Goal: Find specific page/section: Find specific page/section

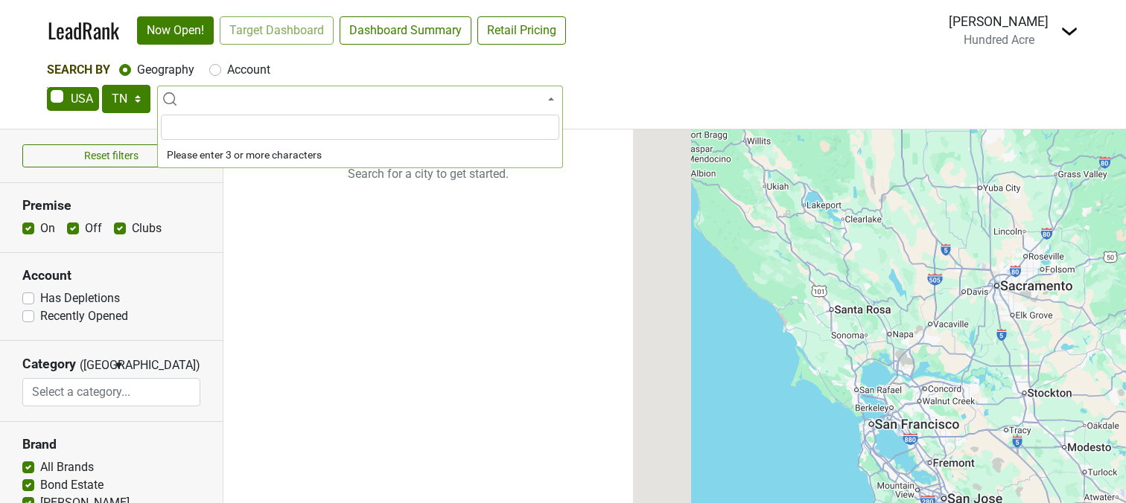
select select "TN"
select select
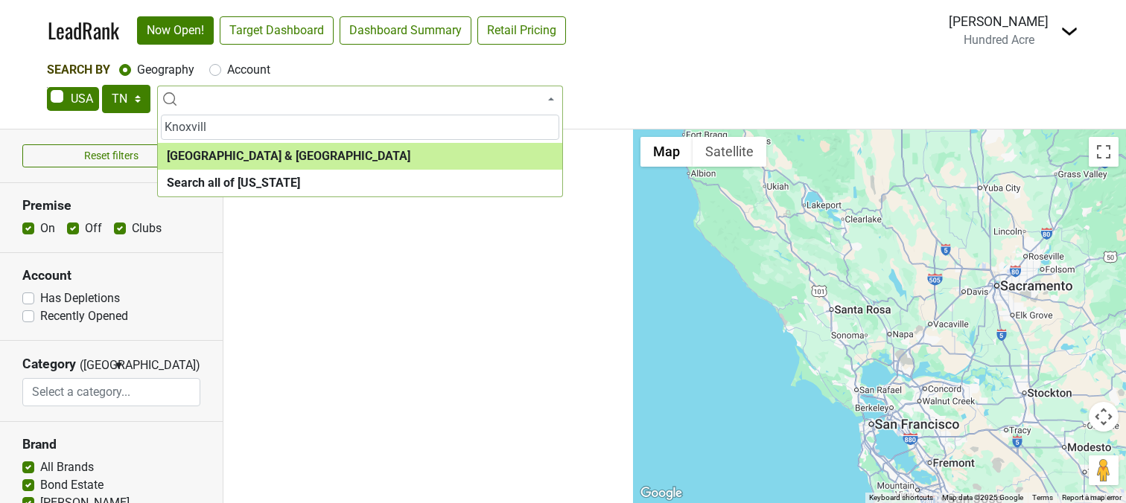
type input "Knoxvill"
select select "1285"
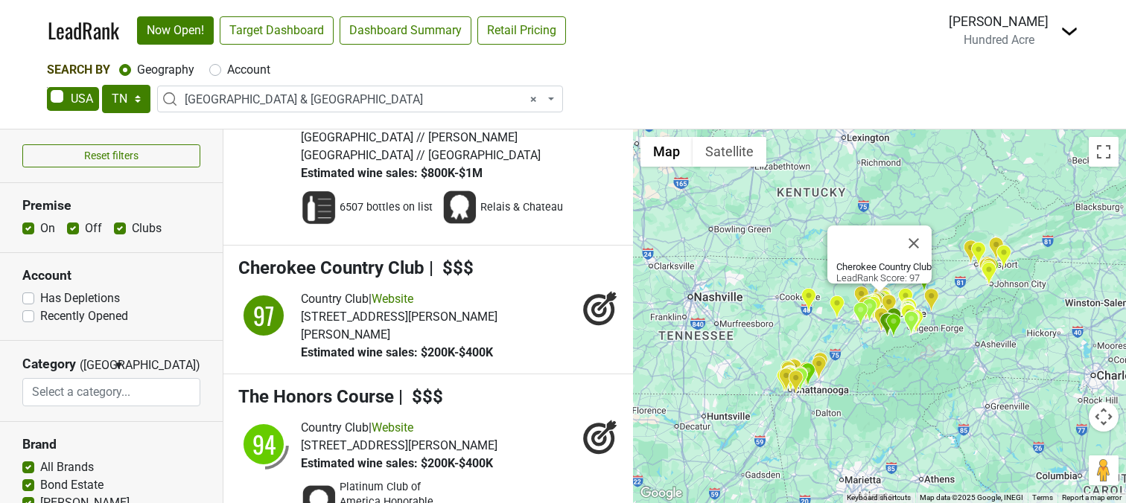
scroll to position [332, 0]
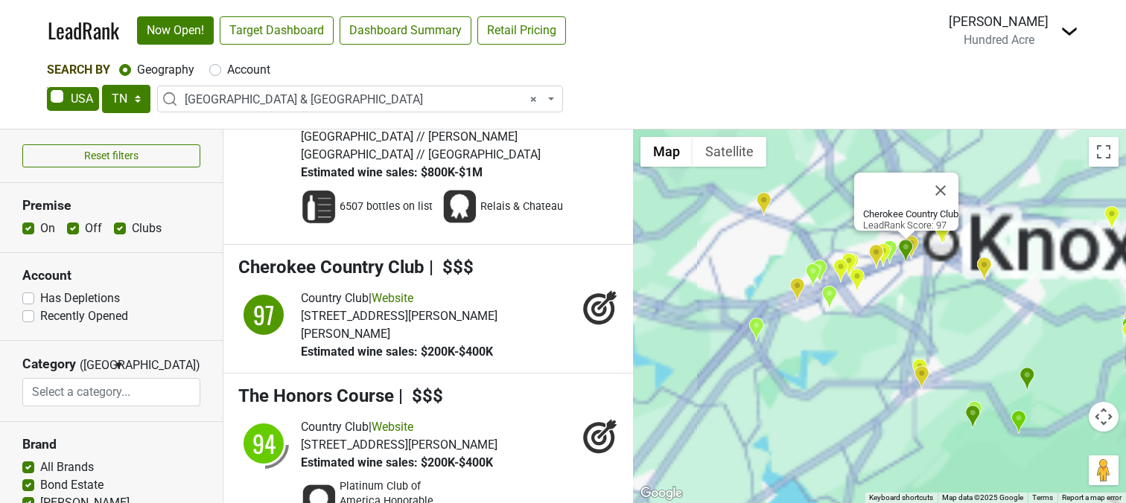
drag, startPoint x: 891, startPoint y: 289, endPoint x: 842, endPoint y: 365, distance: 90.1
click at [842, 365] on div "Cherokee Country Club LeadRank Score: 97" at bounding box center [879, 317] width 493 height 374
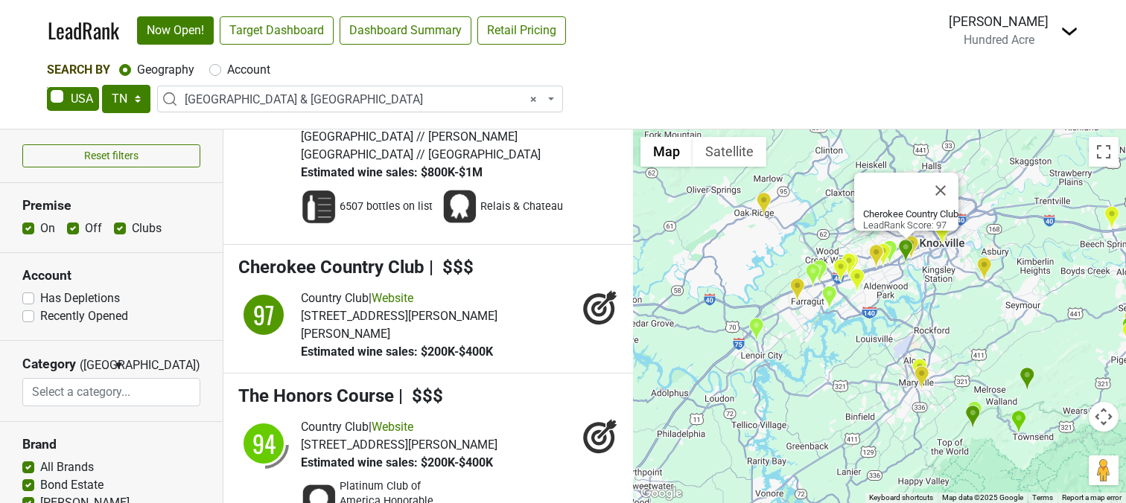
click at [1020, 421] on img "Dancing Bear Lodge" at bounding box center [1019, 422] width 16 height 25
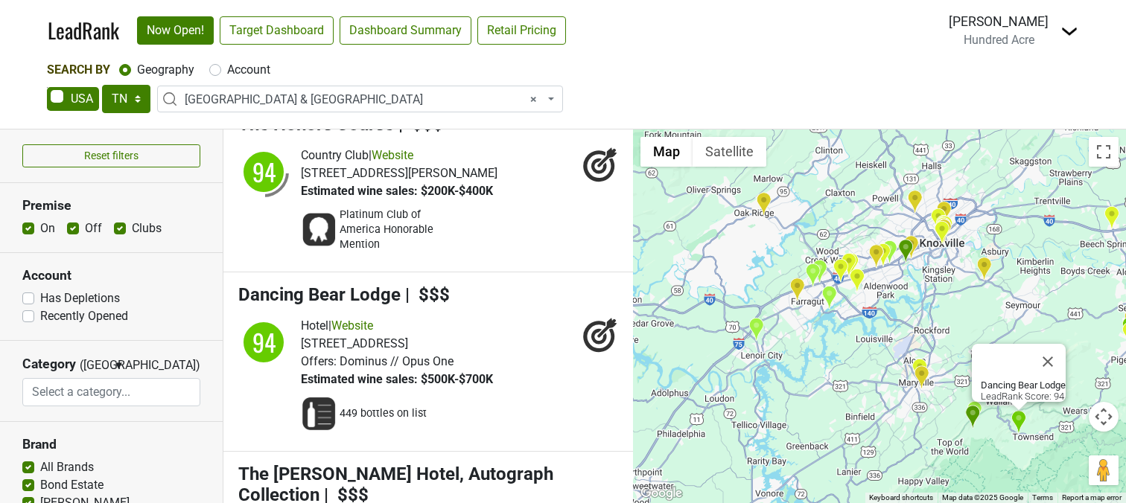
scroll to position [693, 0]
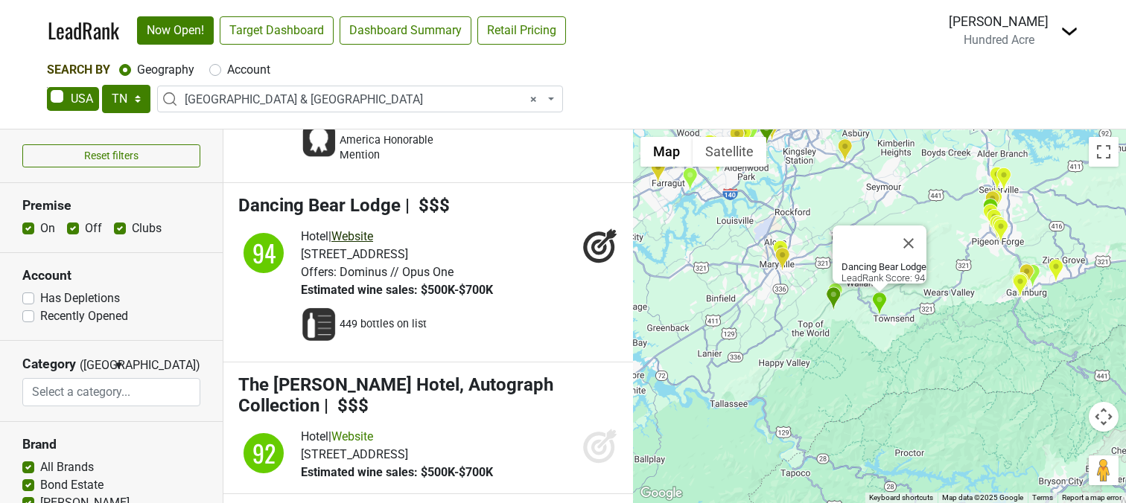
click at [373, 229] on link "Website" at bounding box center [352, 236] width 42 height 14
click at [935, 377] on div "Dancing Bear Lodge LeadRank Score: 94" at bounding box center [879, 317] width 493 height 374
click at [917, 236] on button "Close" at bounding box center [909, 244] width 36 height 36
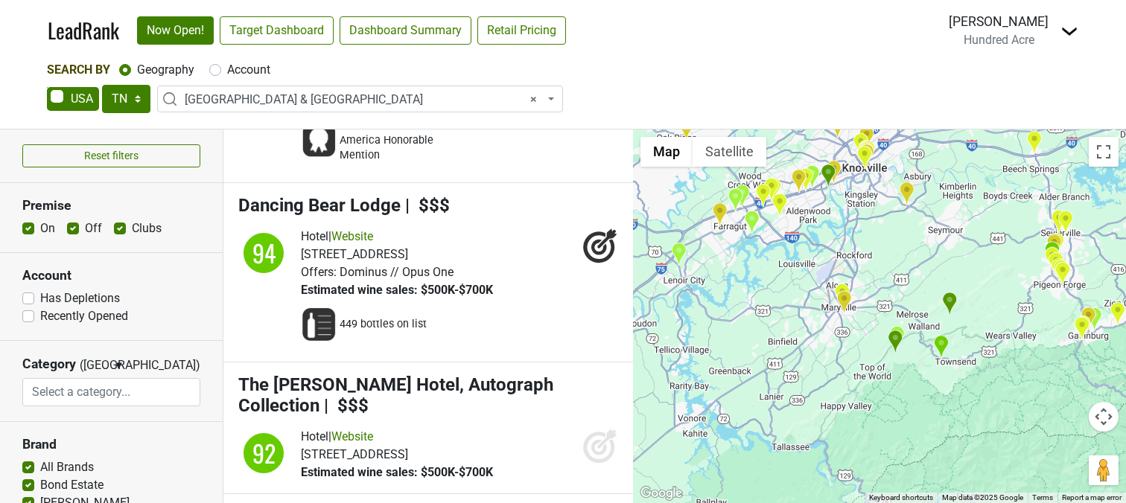
drag, startPoint x: 845, startPoint y: 264, endPoint x: 918, endPoint y: 314, distance: 87.8
click at [918, 314] on div at bounding box center [879, 317] width 493 height 374
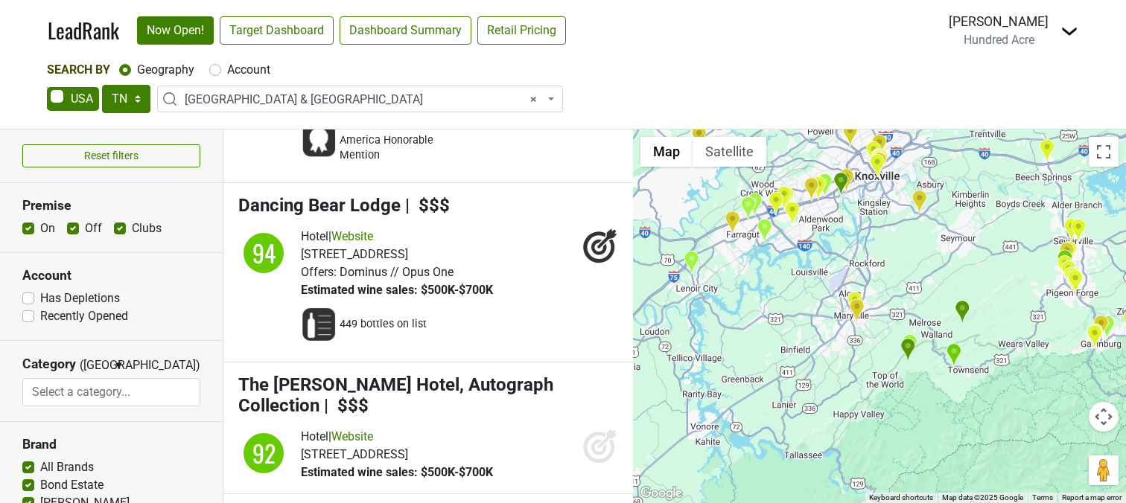
click at [843, 186] on img "Cherokee Country Club" at bounding box center [841, 184] width 16 height 25
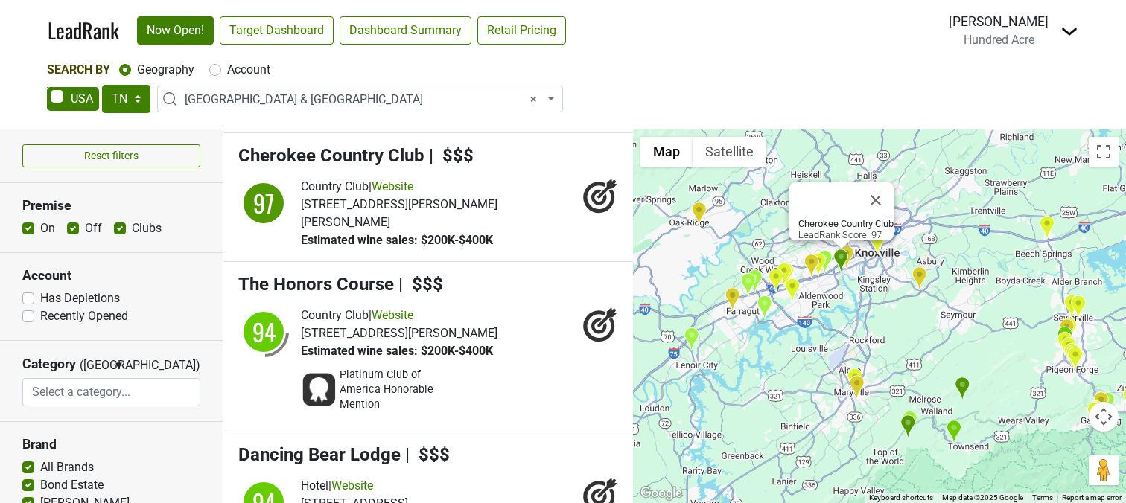
scroll to position [412, 0]
